Goal: Information Seeking & Learning: Find specific fact

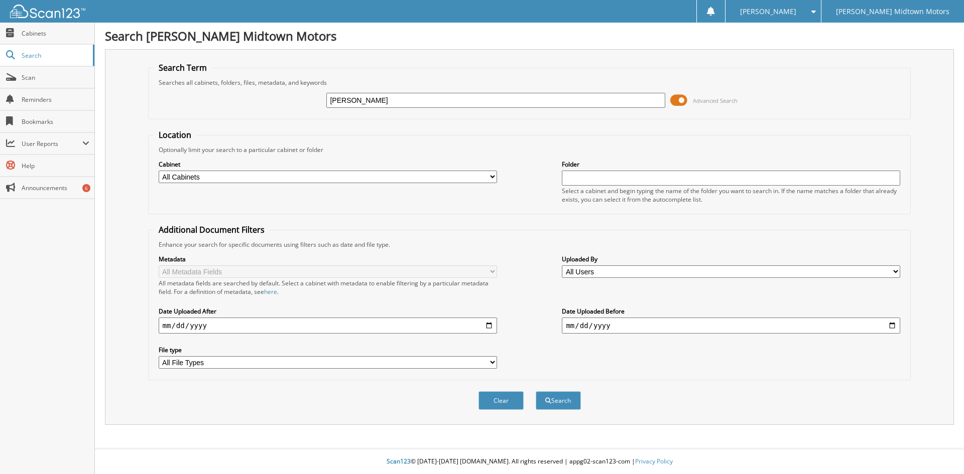
type input "[PERSON_NAME]"
click at [536, 392] on button "Search" at bounding box center [558, 401] width 45 height 19
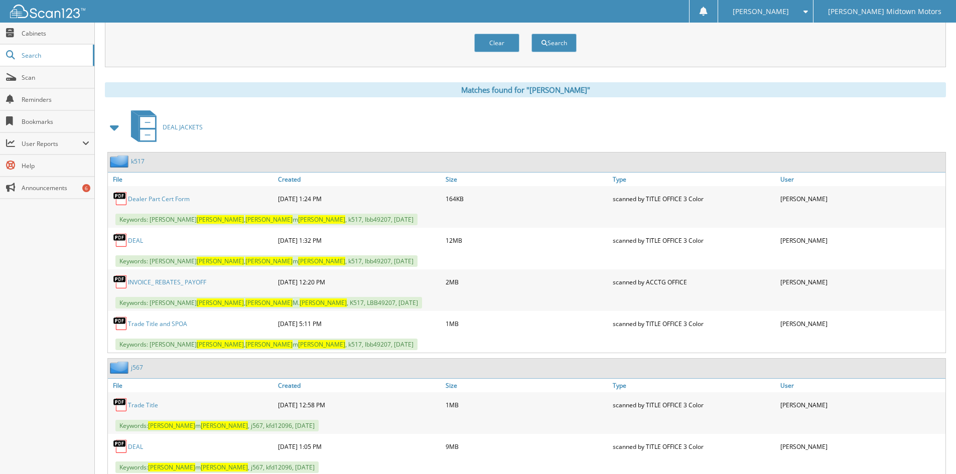
scroll to position [432, 0]
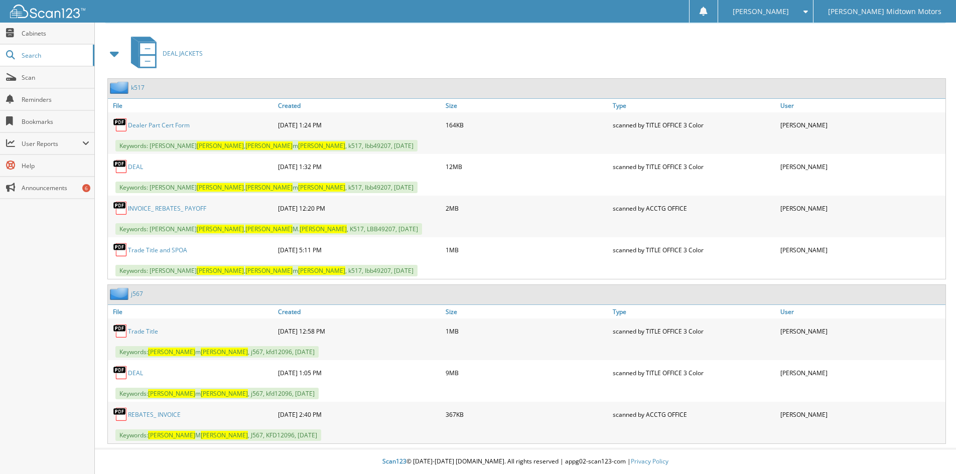
click at [131, 165] on link "DEAL" at bounding box center [135, 167] width 15 height 9
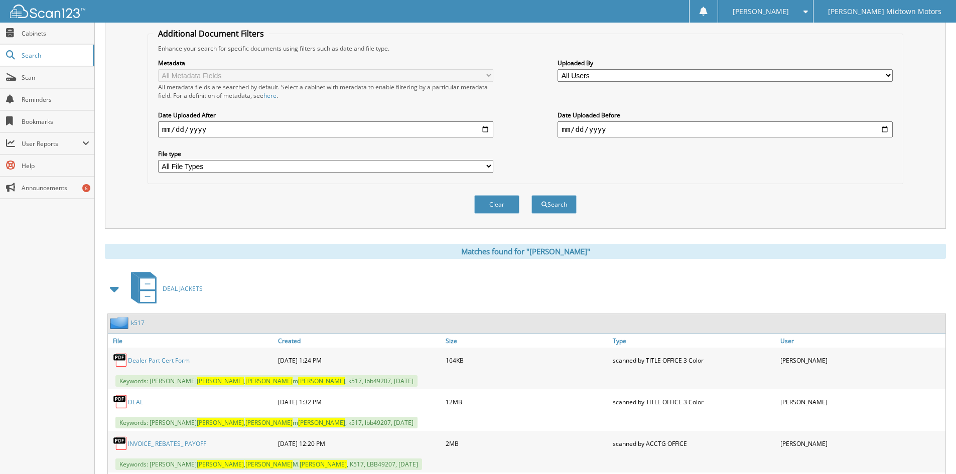
scroll to position [81, 0]
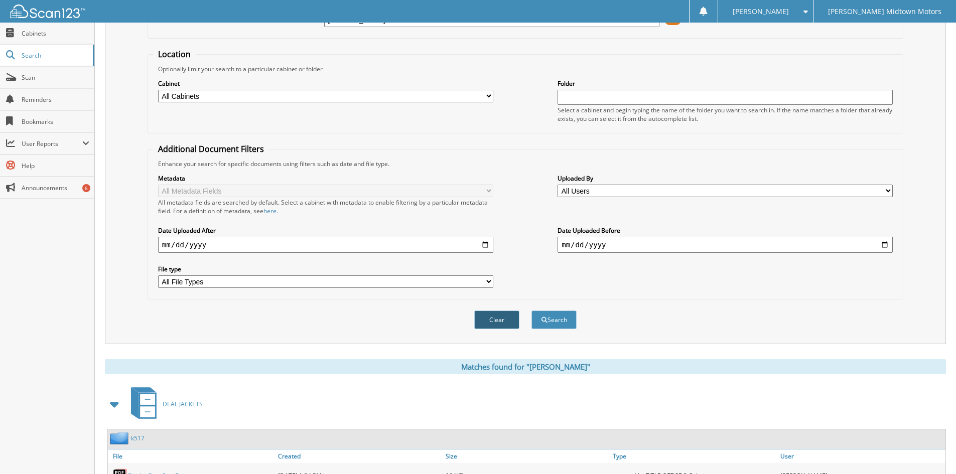
click at [502, 316] on button "Clear" at bounding box center [496, 320] width 45 height 19
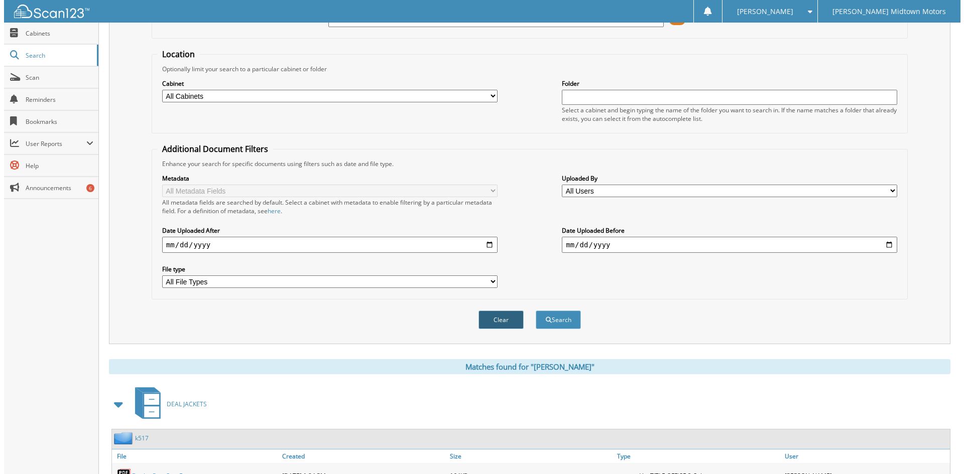
scroll to position [0, 0]
